Goal: Information Seeking & Learning: Learn about a topic

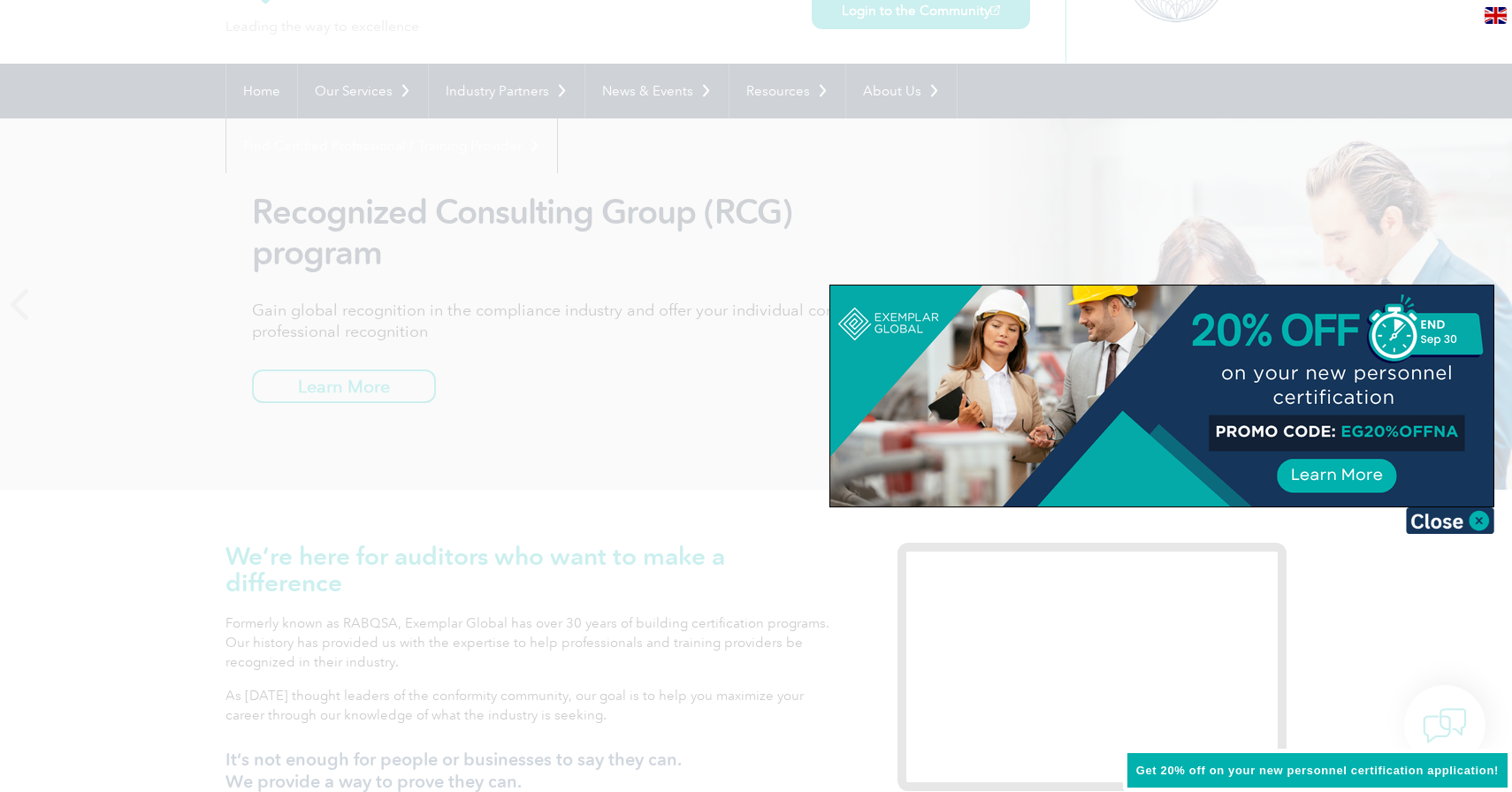
scroll to position [110, 0]
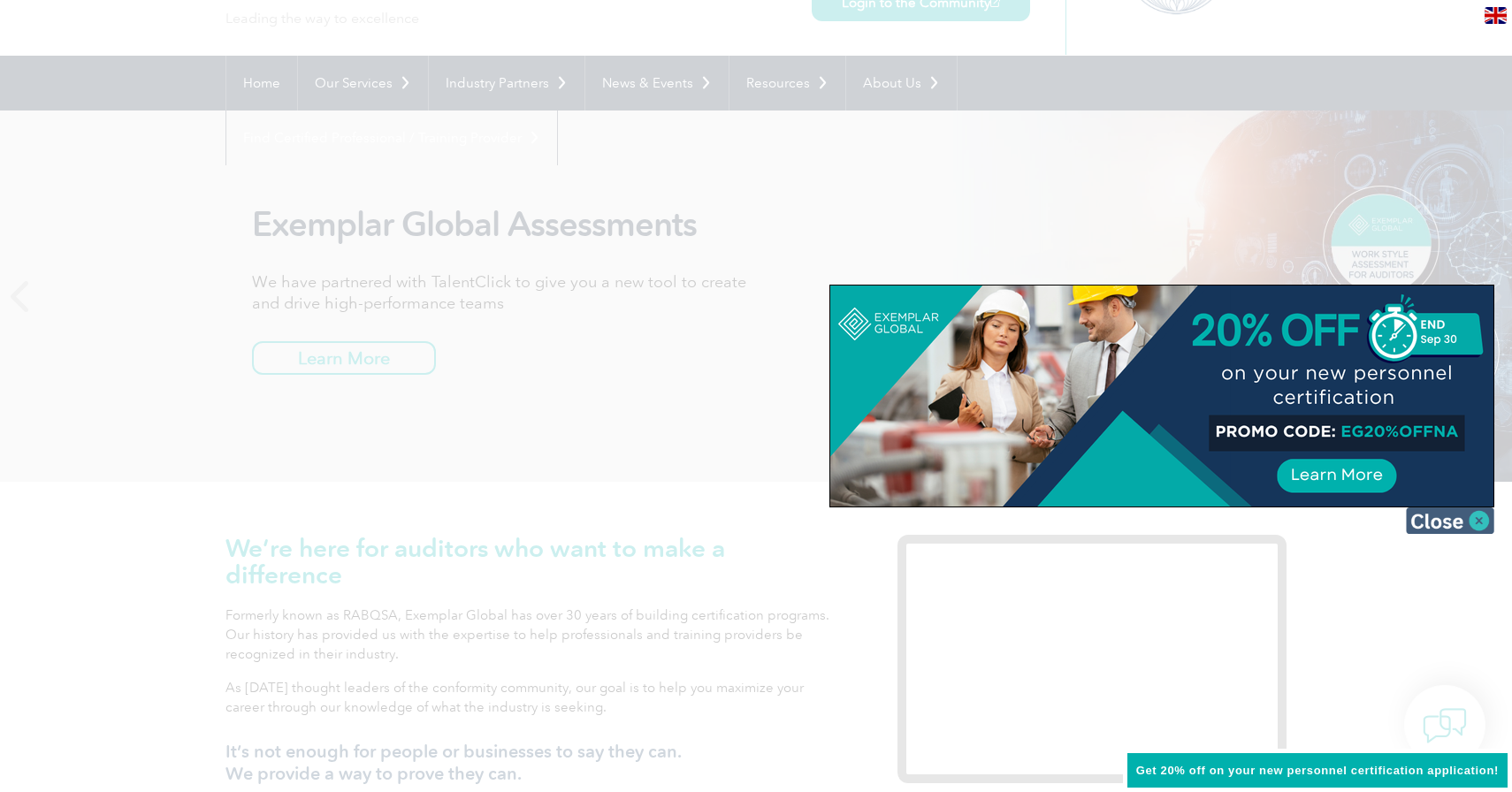
click at [1433, 532] on img at bounding box center [1450, 520] width 88 height 27
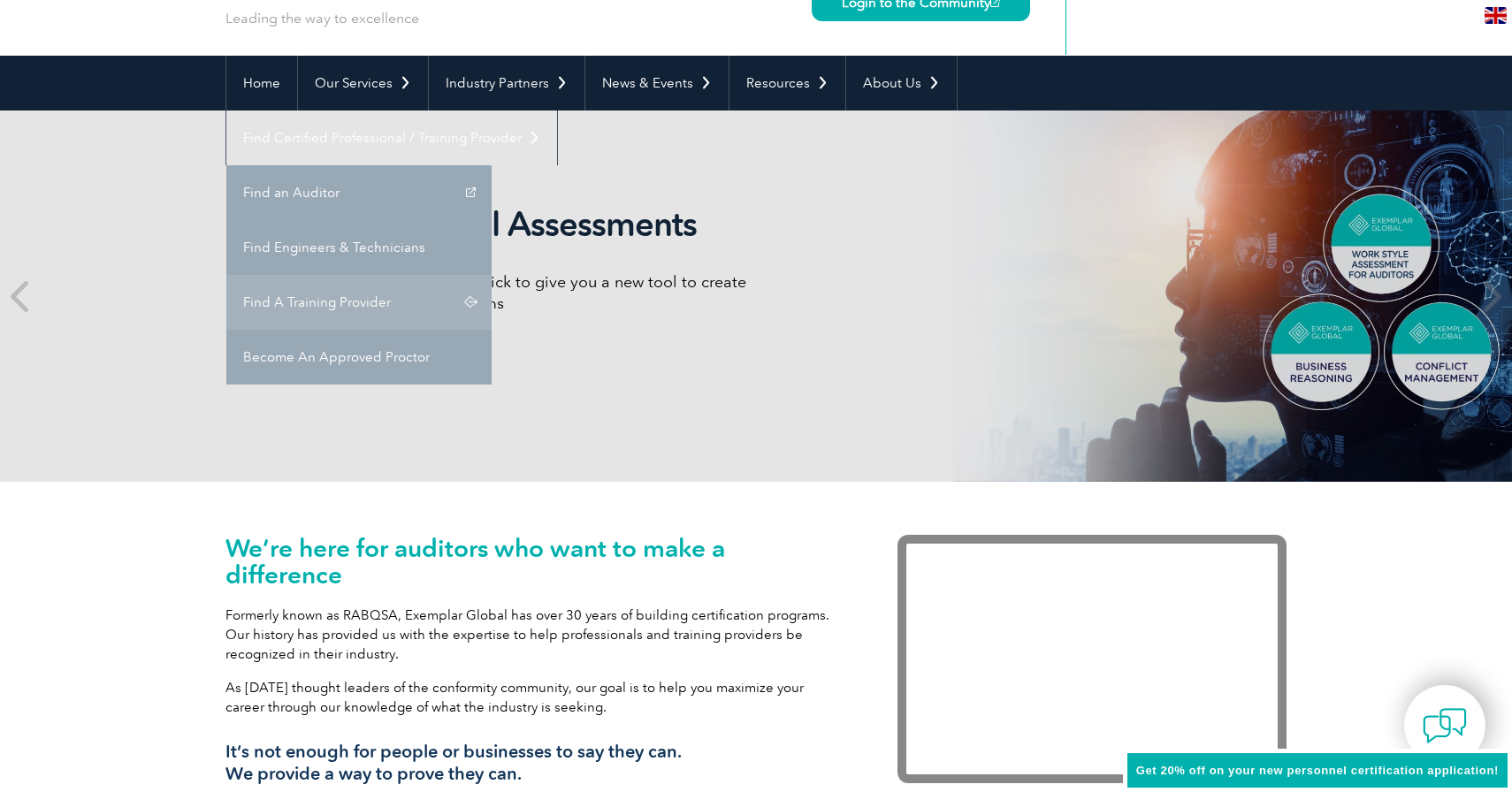
click at [492, 275] on link "Find A Training Provider" at bounding box center [358, 303] width 265 height 55
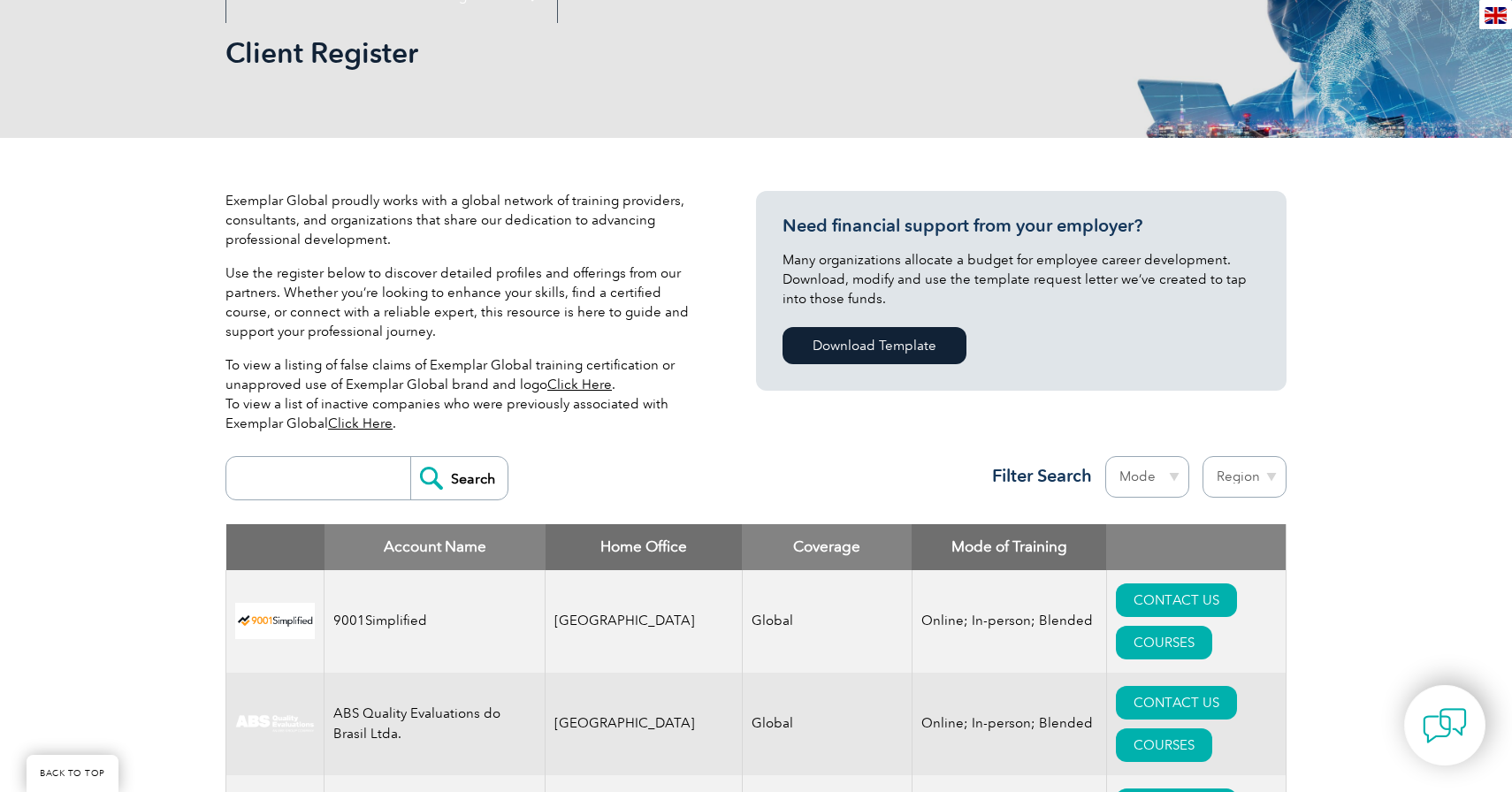
scroll to position [280, 0]
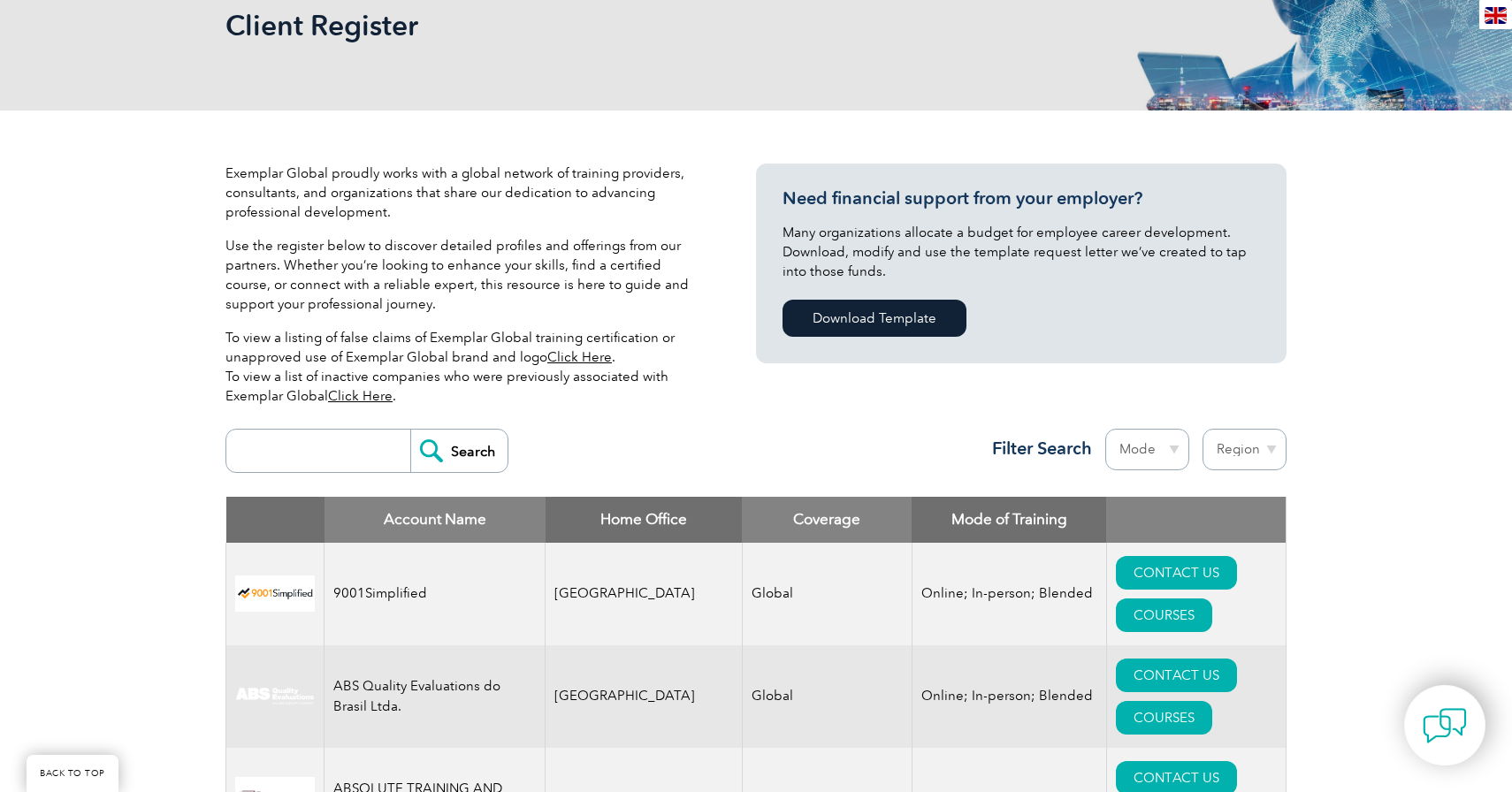
click at [303, 442] on input "search" at bounding box center [323, 451] width 175 height 43
type input "mqa"
click at [410, 430] on input "Search" at bounding box center [459, 451] width 97 height 43
click at [436, 448] on input "Search" at bounding box center [459, 451] width 97 height 43
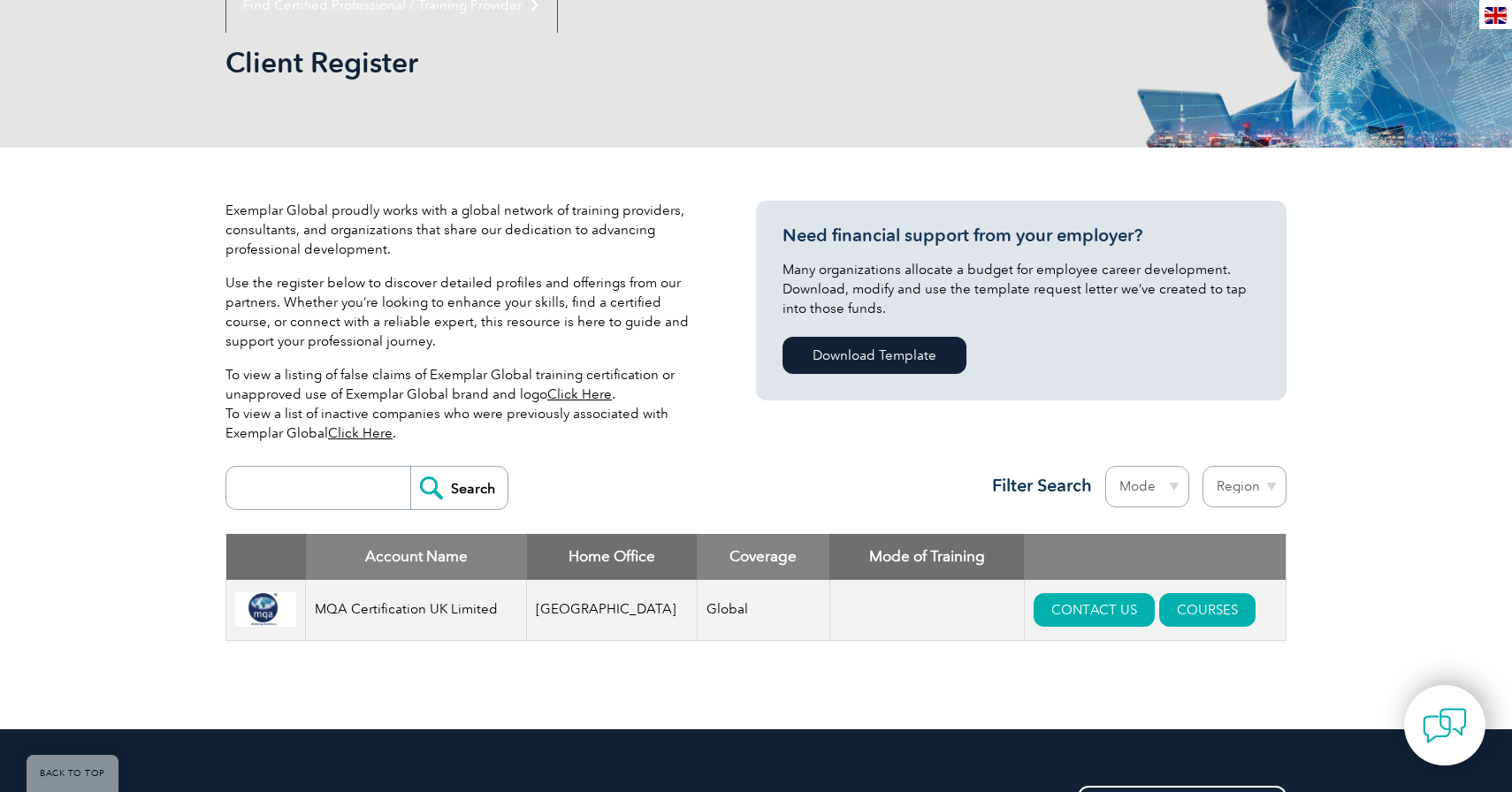
scroll to position [247, 0]
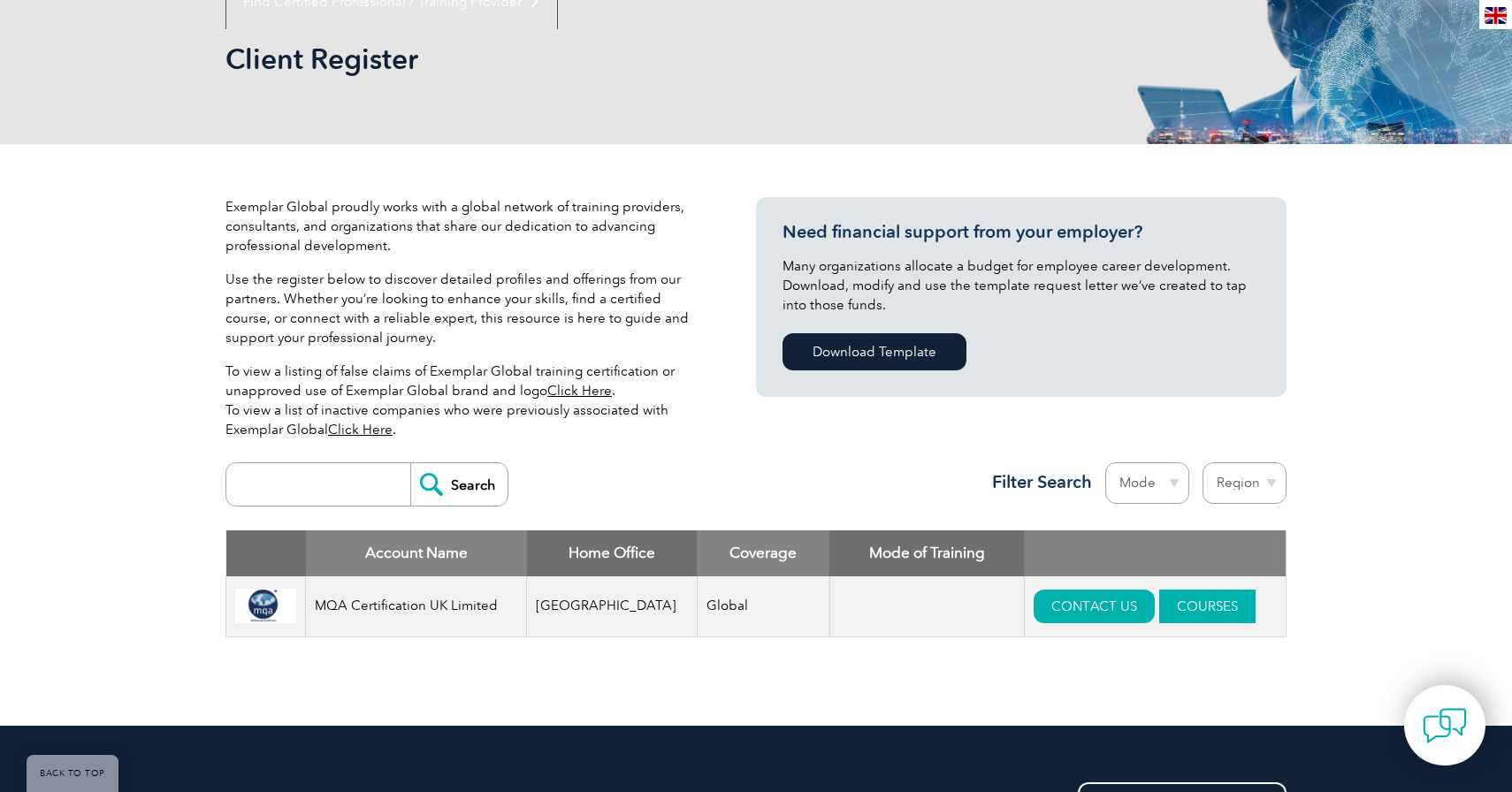
click at [1160, 605] on link "COURSES" at bounding box center [1207, 606] width 96 height 33
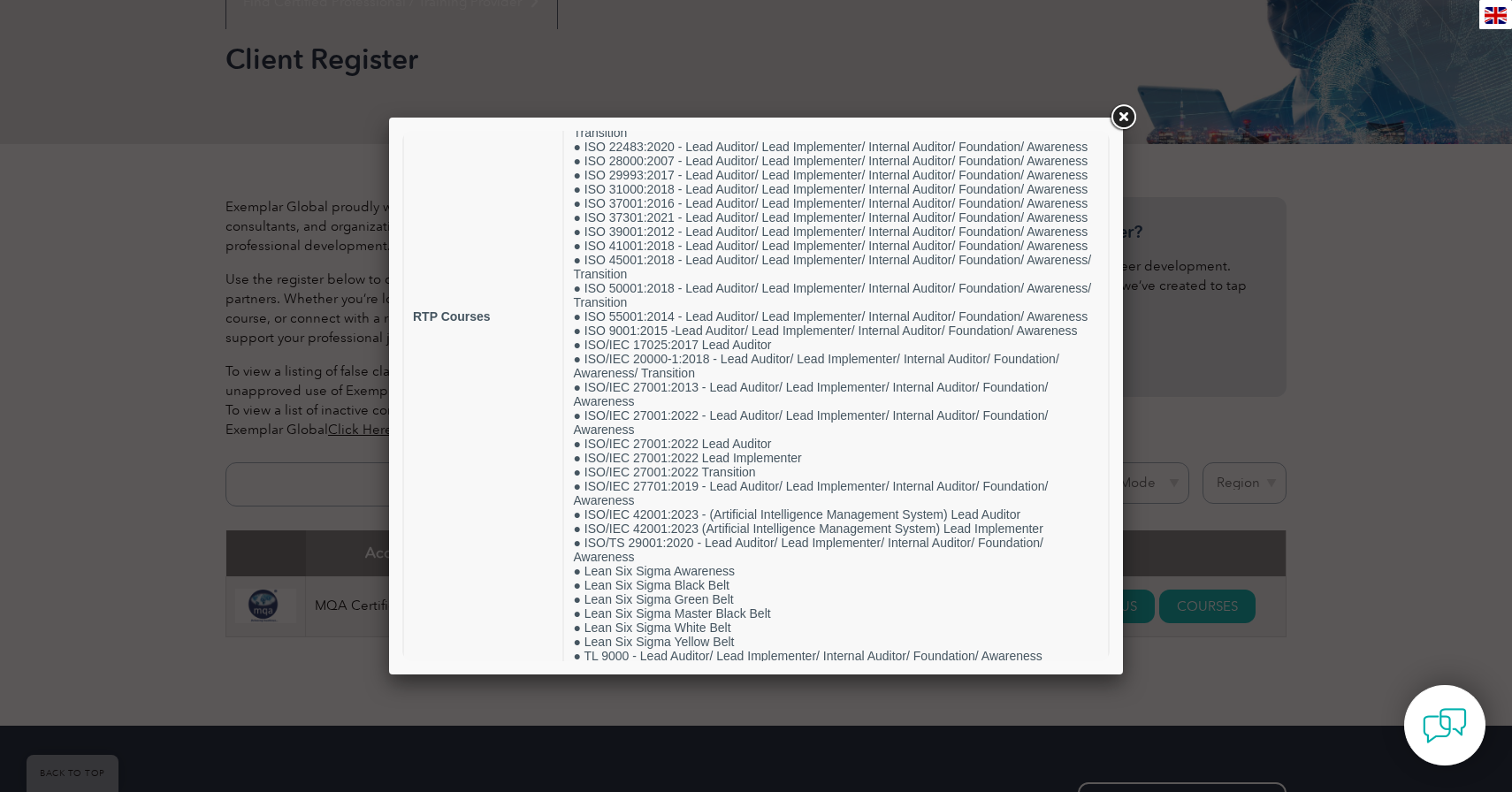
scroll to position [309, 0]
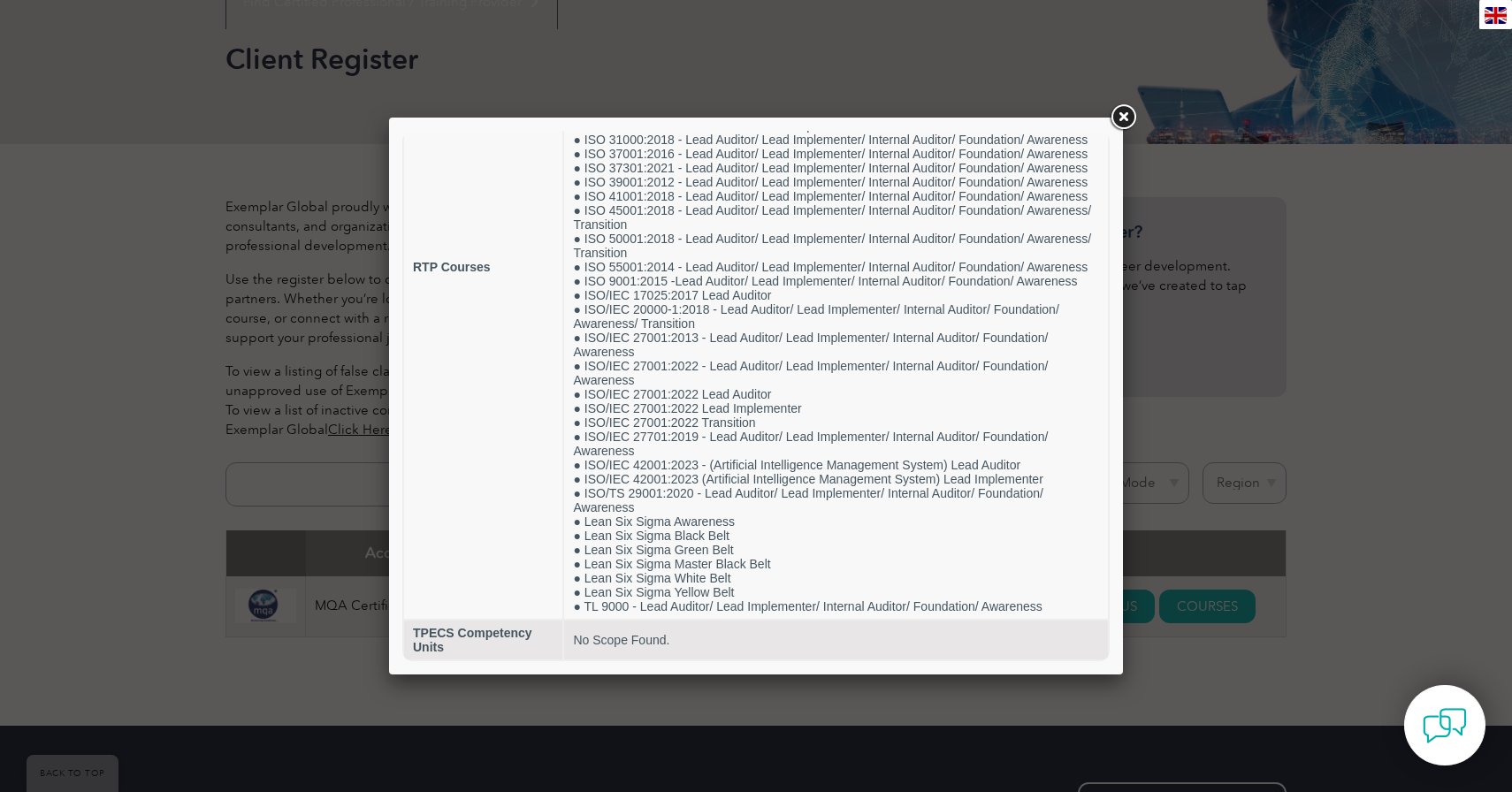
click at [1127, 124] on link at bounding box center [1124, 118] width 32 height 32
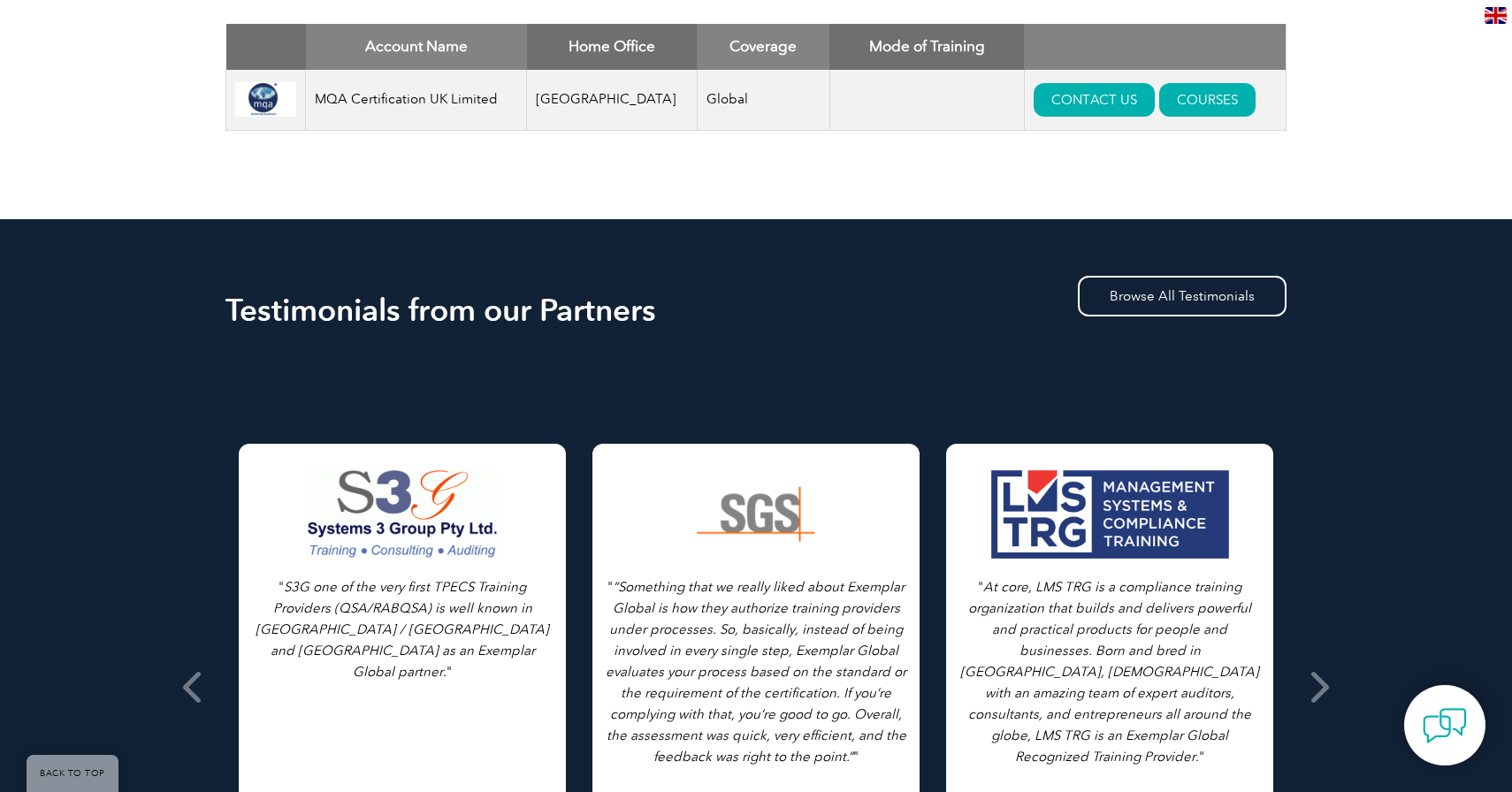
scroll to position [764, 0]
